Goal: Information Seeking & Learning: Learn about a topic

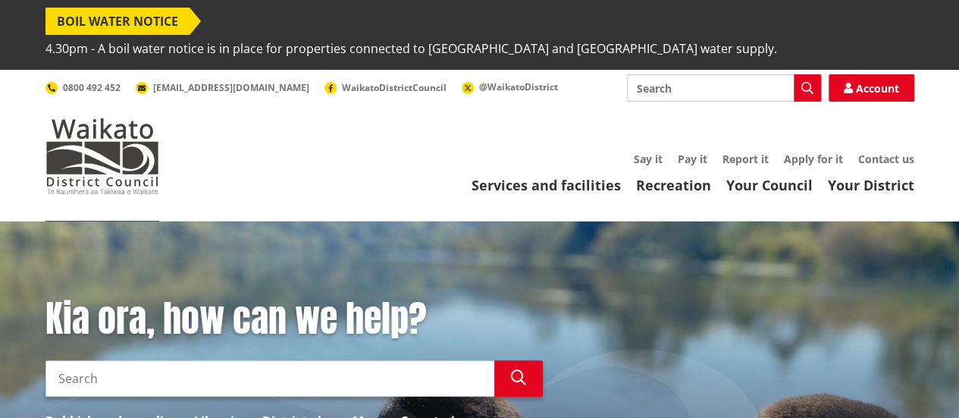
click at [669, 74] on input "Search" at bounding box center [724, 87] width 194 height 27
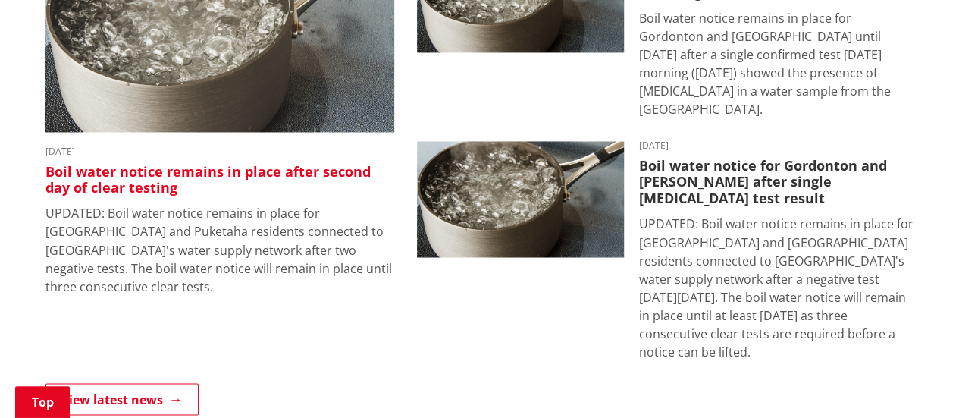
scroll to position [1213, 0]
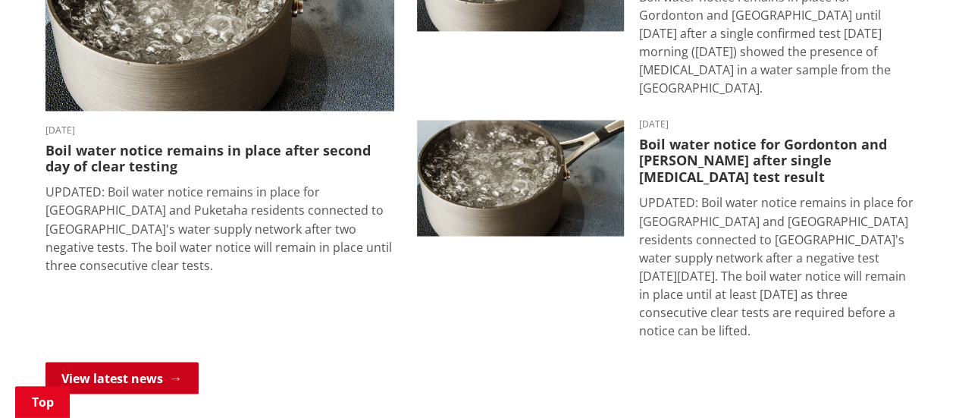
click at [158, 362] on link "View latest news" at bounding box center [121, 378] width 153 height 32
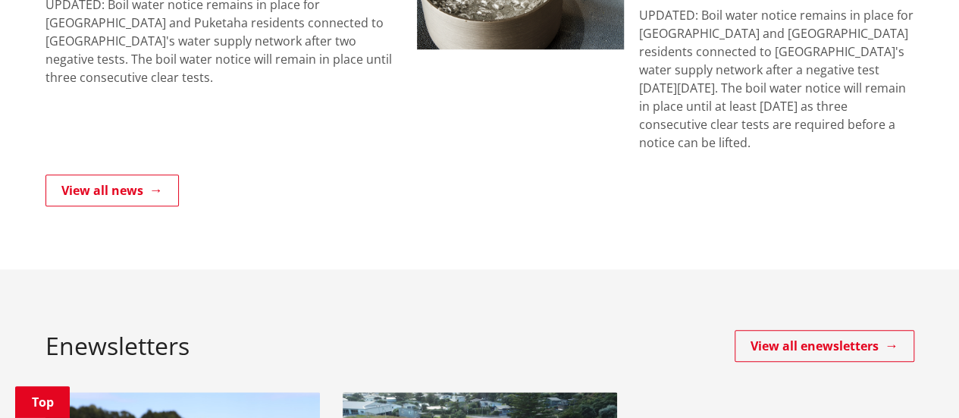
scroll to position [531, 0]
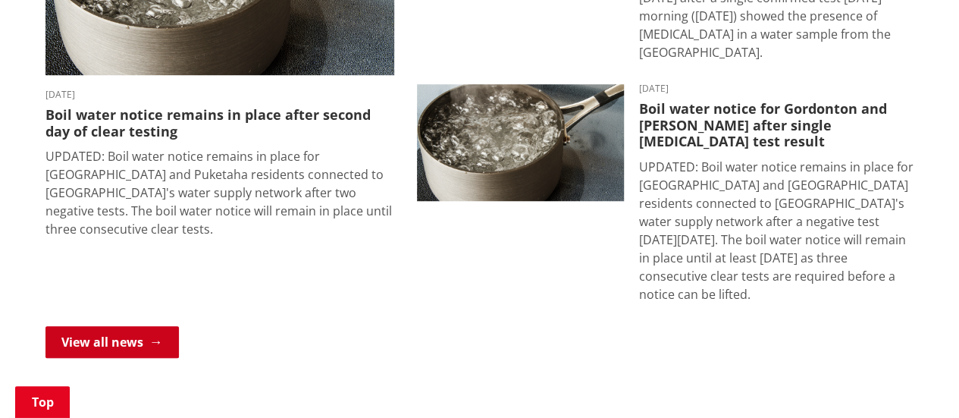
click at [149, 326] on link "View all news" at bounding box center [111, 342] width 133 height 32
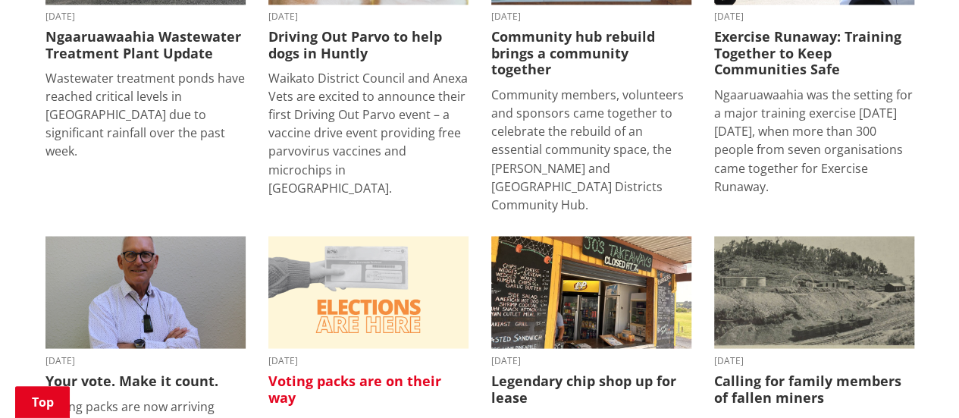
scroll to position [1289, 0]
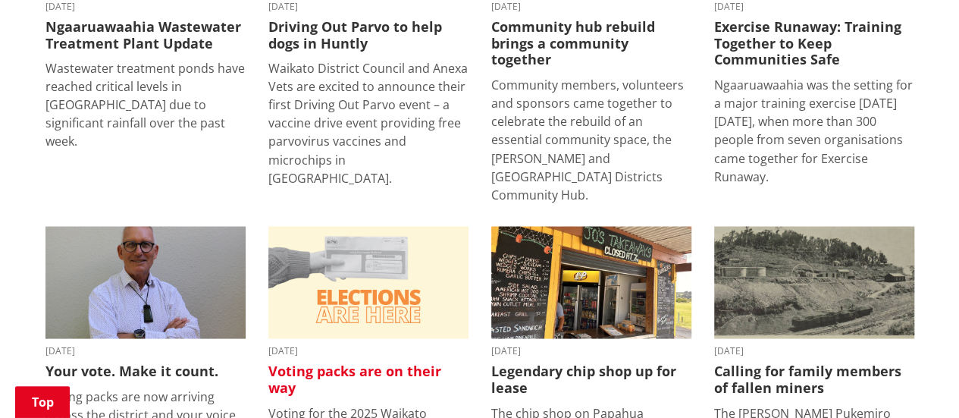
click at [325, 362] on h3 "Voting packs are on their way" at bounding box center [368, 378] width 200 height 33
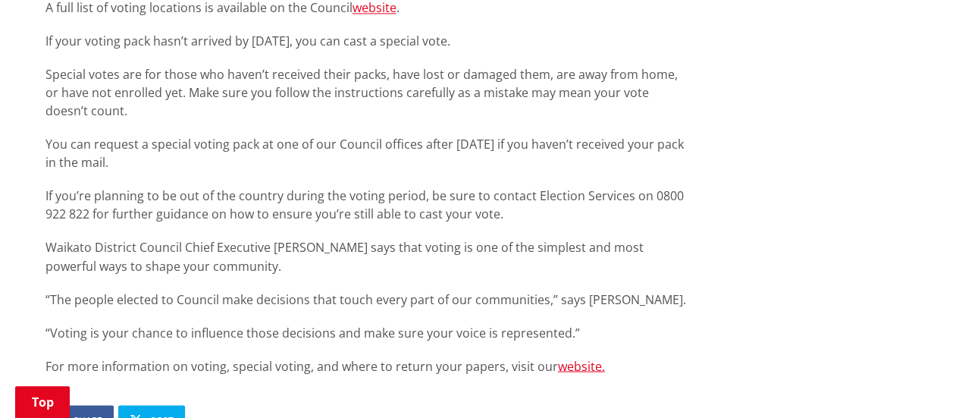
scroll to position [1213, 0]
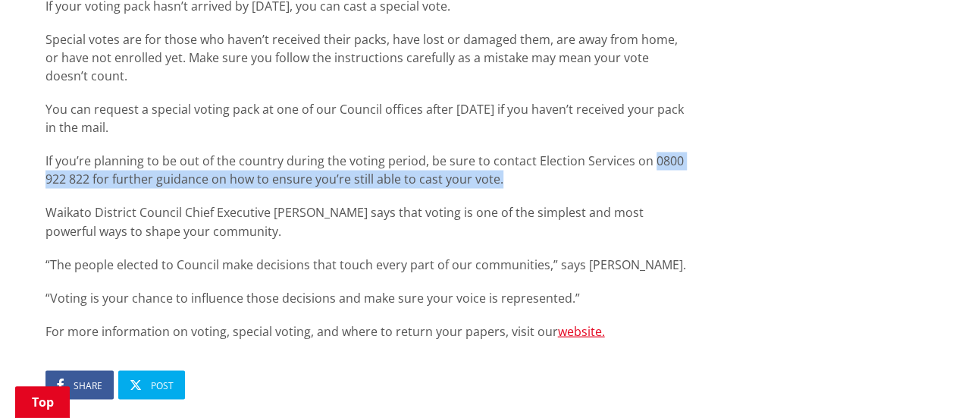
drag, startPoint x: 646, startPoint y: 137, endPoint x: 672, endPoint y: 146, distance: 27.3
click at [672, 152] on p "If you’re planning to be out of the country during the voting period, be sure t…" at bounding box center [368, 170] width 646 height 36
click at [667, 155] on p "If you’re planning to be out of the country during the voting period, be sure t…" at bounding box center [368, 170] width 646 height 36
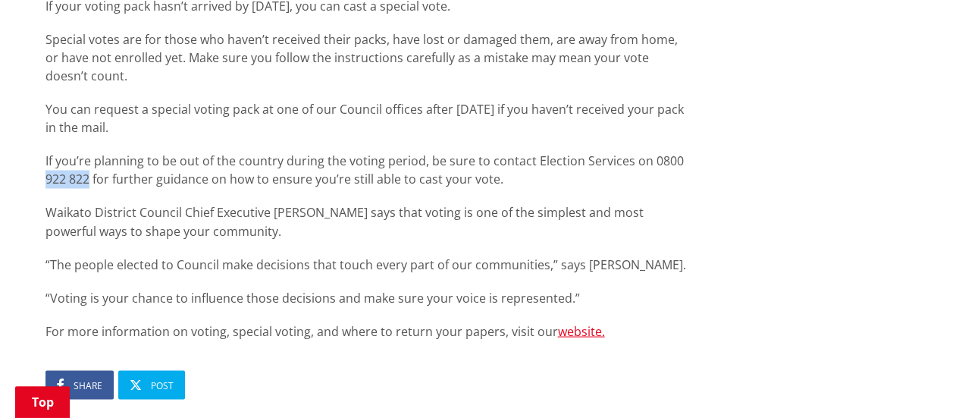
drag, startPoint x: 90, startPoint y: 152, endPoint x: 44, endPoint y: 154, distance: 46.3
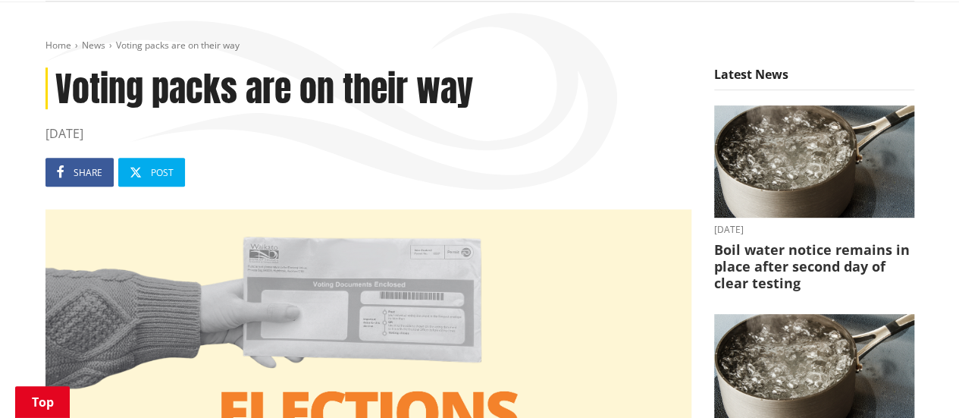
scroll to position [0, 0]
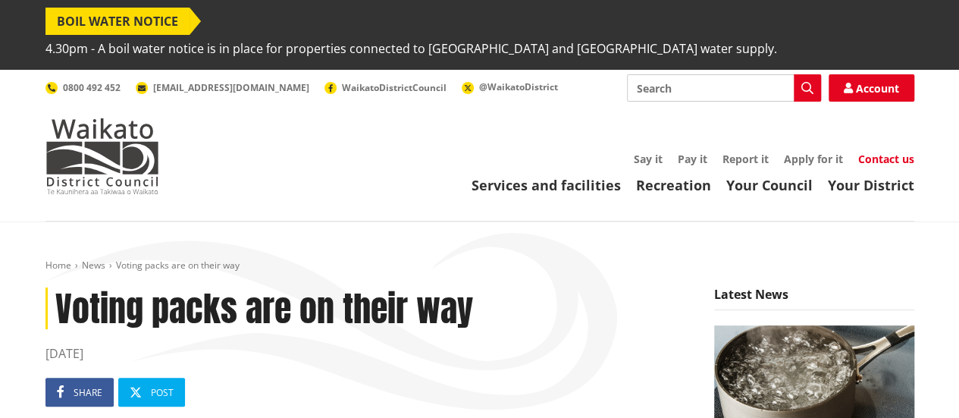
click at [901, 152] on link "Contact us" at bounding box center [886, 159] width 56 height 14
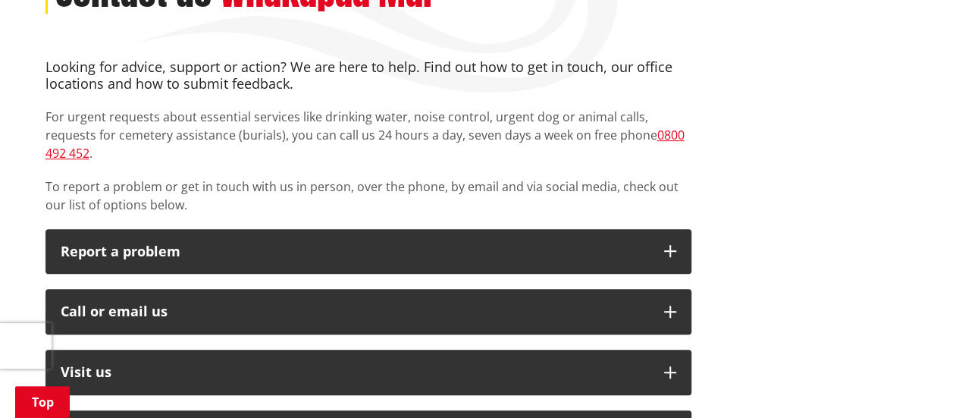
scroll to position [455, 0]
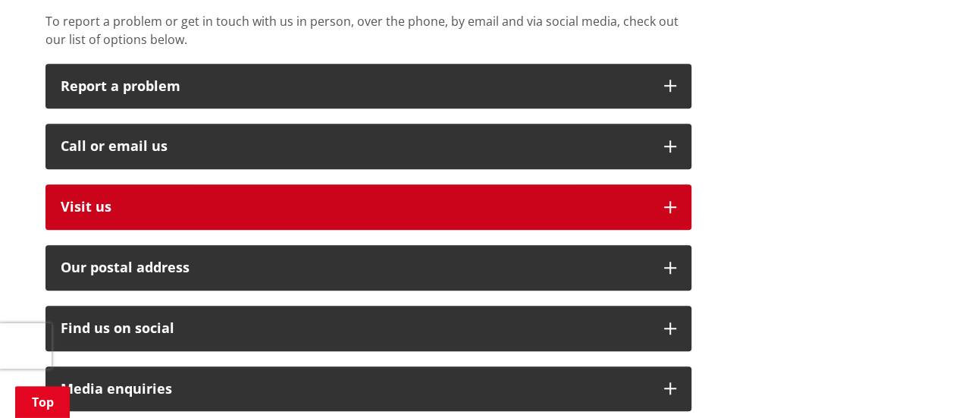
click at [171, 209] on button "Visit us" at bounding box center [368, 206] width 646 height 45
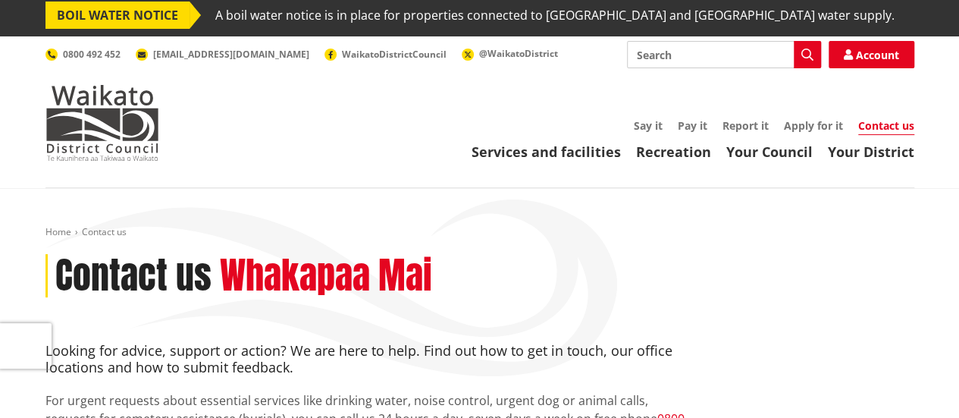
scroll to position [0, 0]
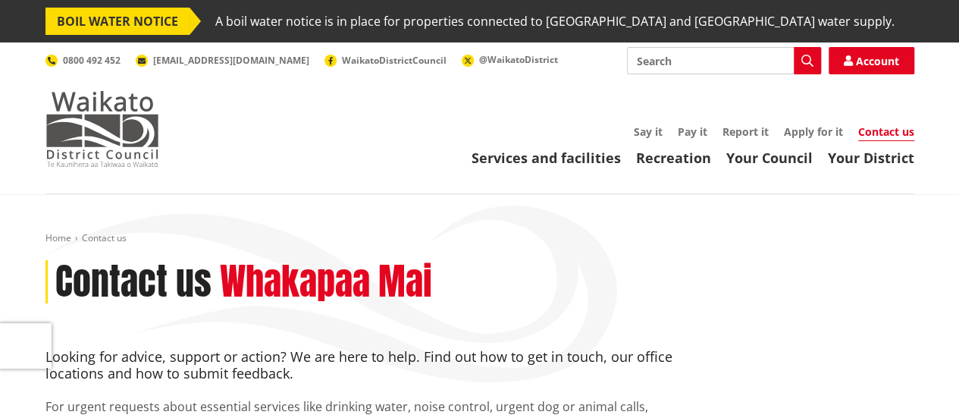
click at [118, 130] on img at bounding box center [102, 129] width 114 height 76
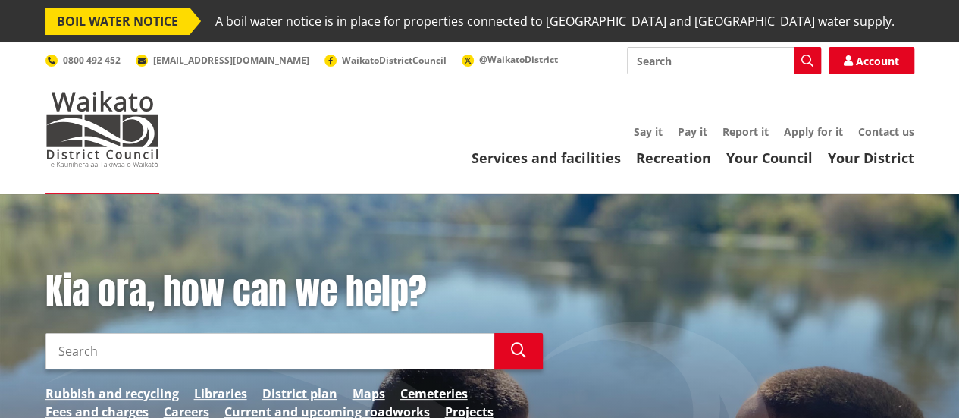
click at [664, 65] on input "Search" at bounding box center [724, 60] width 194 height 27
type input "pokeno"
click at [811, 60] on icon "button" at bounding box center [808, 61] width 12 height 12
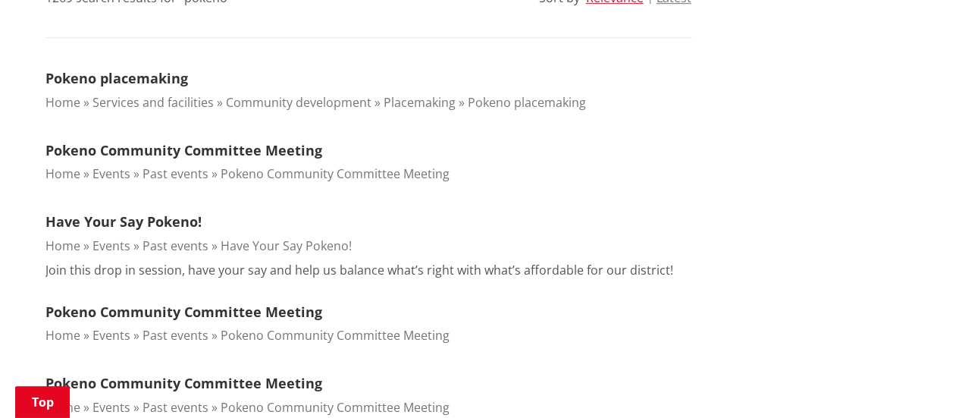
scroll to position [455, 0]
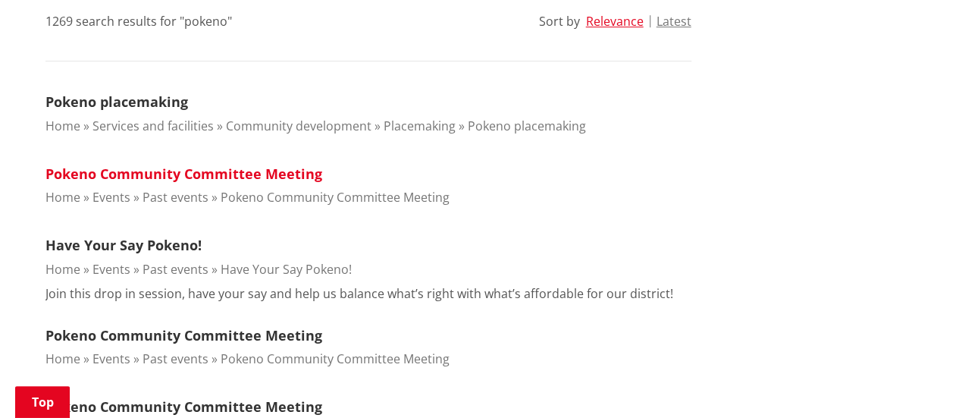
click at [127, 173] on link "Pokeno Community Committee Meeting" at bounding box center [183, 174] width 277 height 18
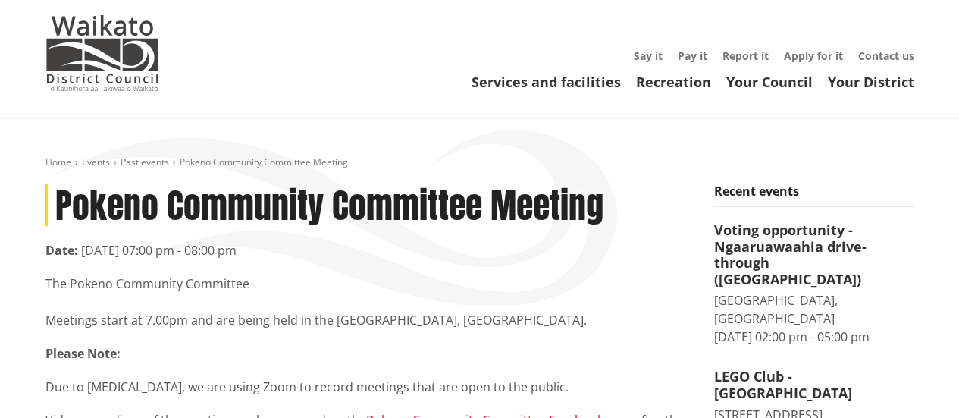
scroll to position [152, 0]
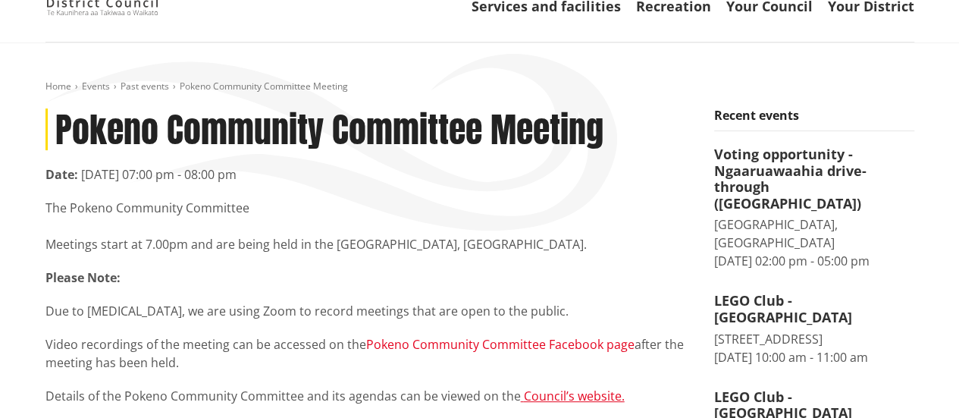
click at [526, 344] on link "Pokeno Community Committee Facebook page" at bounding box center [500, 344] width 268 height 17
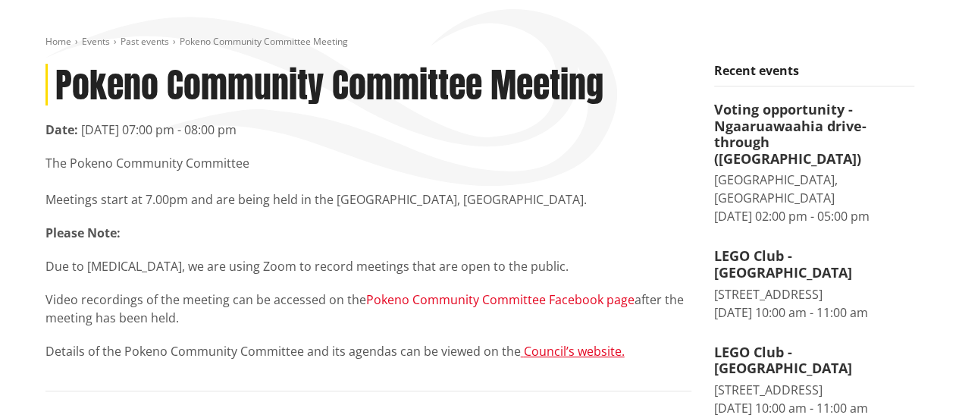
scroll to position [227, 0]
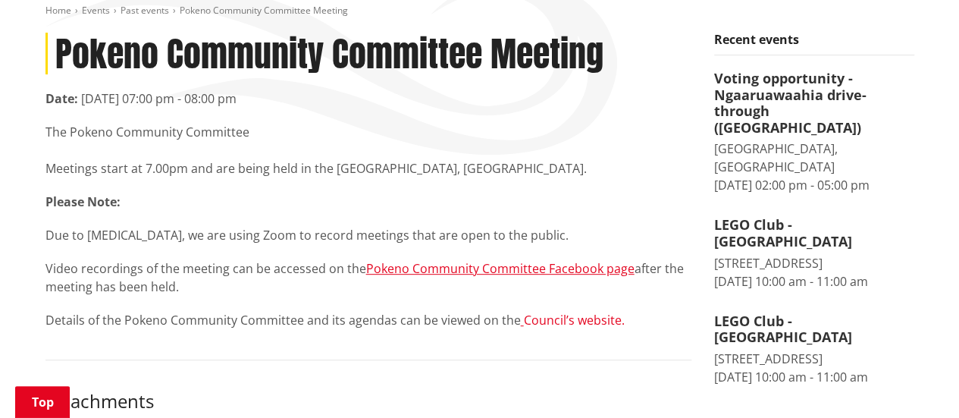
click at [538, 320] on link "Council’s website." at bounding box center [574, 320] width 101 height 17
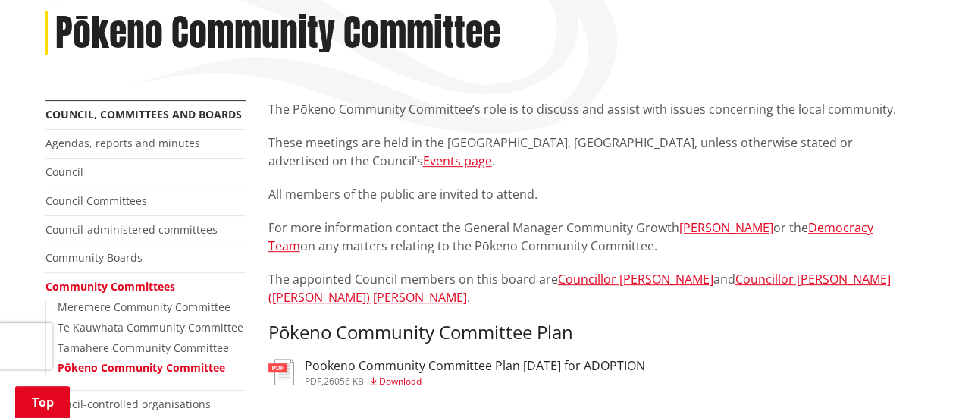
scroll to position [227, 0]
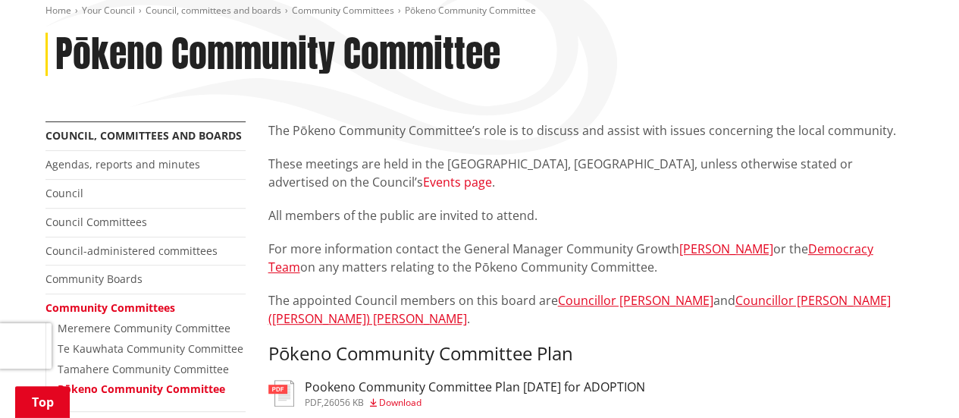
click at [492, 184] on link "Events page" at bounding box center [457, 182] width 69 height 17
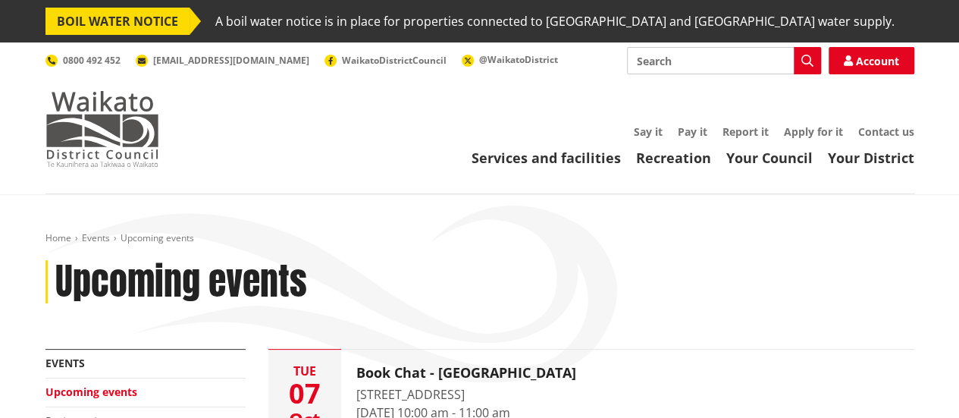
click at [131, 113] on img at bounding box center [102, 129] width 114 height 76
